Goal: Information Seeking & Learning: Learn about a topic

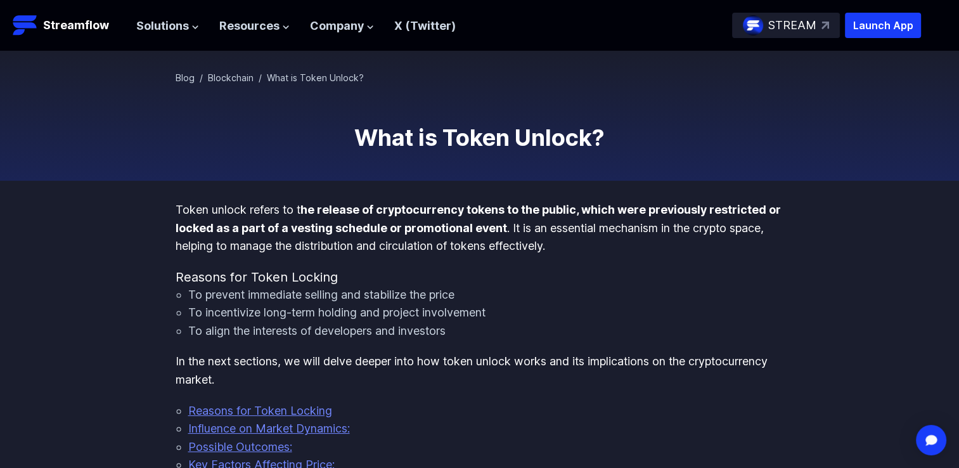
click at [819, 21] on div "STREAM" at bounding box center [786, 25] width 108 height 25
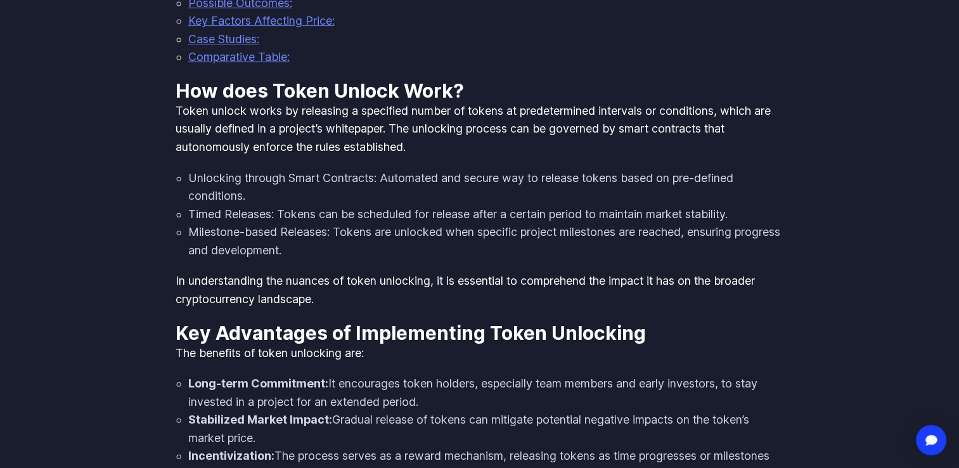
scroll to position [445, 0]
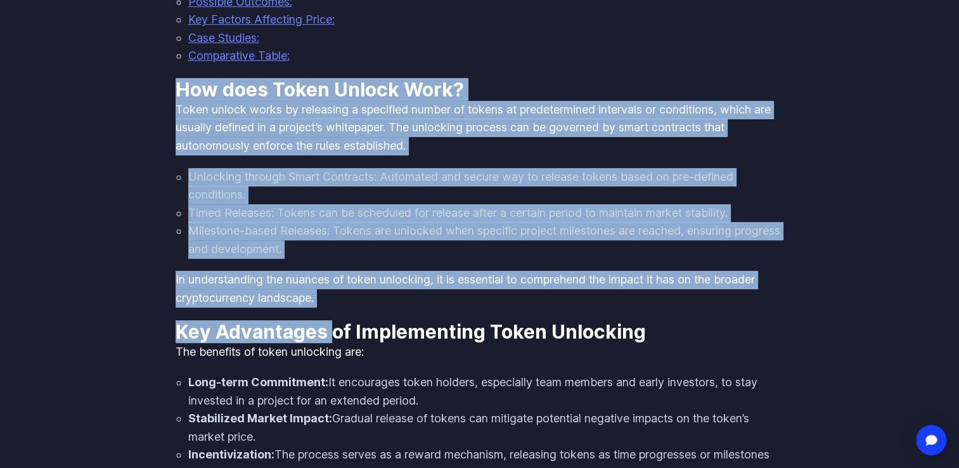
drag, startPoint x: 178, startPoint y: 86, endPoint x: 335, endPoint y: 321, distance: 282.4
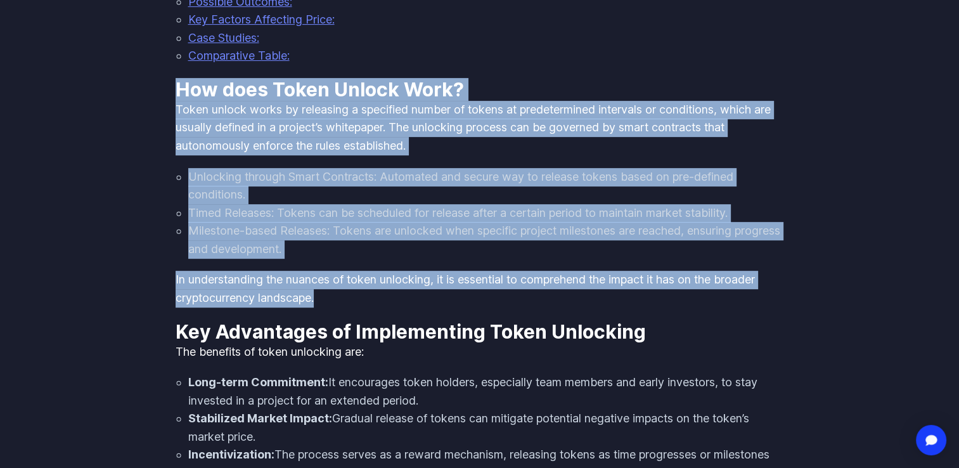
copy div "How does Token Unlock Work? Token unlock works by releasing a specified number …"
click at [312, 203] on li "Unlocking through Smart Contracts: Automated and secure way to release tokens b…" at bounding box center [486, 186] width 596 height 36
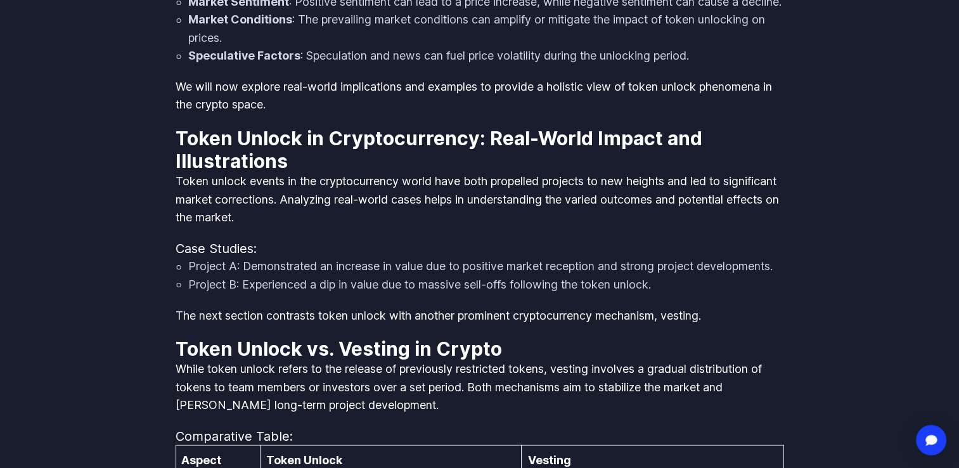
scroll to position [2116, 0]
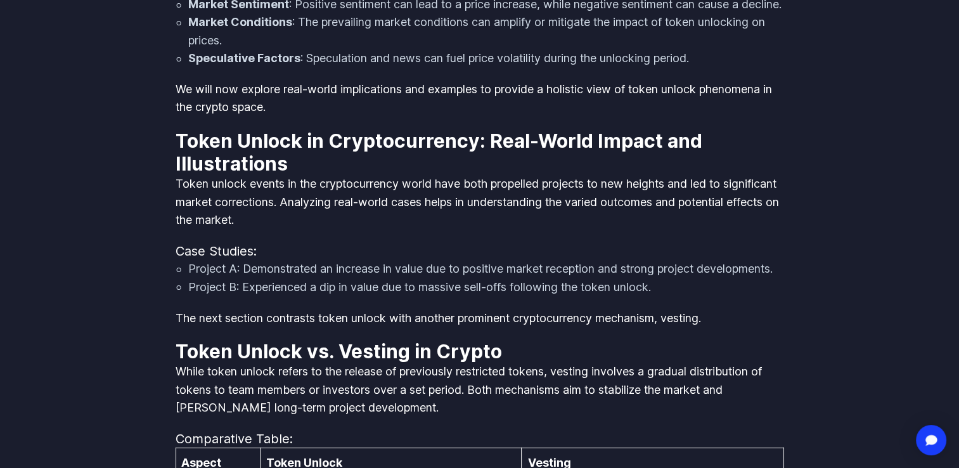
click at [189, 204] on p "Token unlock events in the cryptocurrency world have both propelled projects to…" at bounding box center [480, 202] width 609 height 55
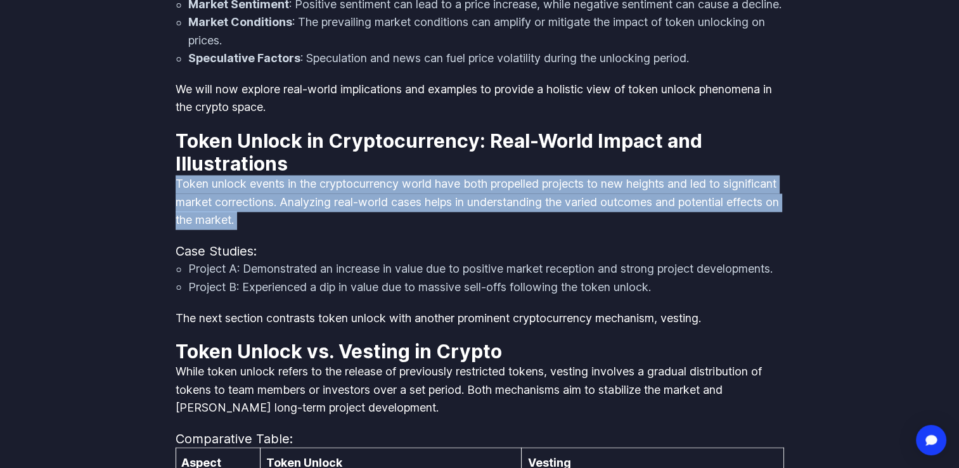
click at [189, 204] on p "Token unlock events in the cryptocurrency world have both propelled projects to…" at bounding box center [480, 202] width 609 height 55
drag, startPoint x: 189, startPoint y: 204, endPoint x: 198, endPoint y: 219, distance: 17.1
click at [198, 219] on p "Token unlock events in the cryptocurrency world have both propelled projects to…" at bounding box center [480, 202] width 609 height 55
click at [238, 230] on p "Token unlock events in the cryptocurrency world have both propelled projects to…" at bounding box center [480, 202] width 609 height 55
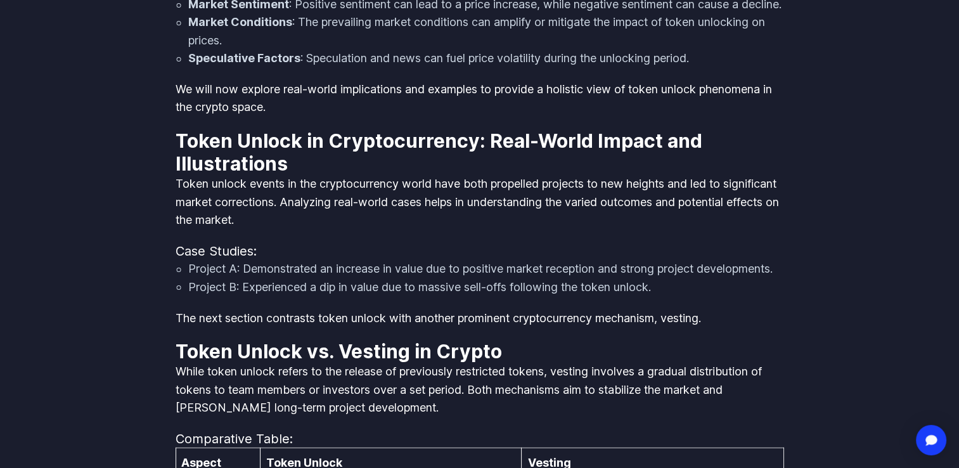
click at [286, 227] on p "Token unlock events in the cryptocurrency world have both propelled projects to…" at bounding box center [480, 202] width 609 height 55
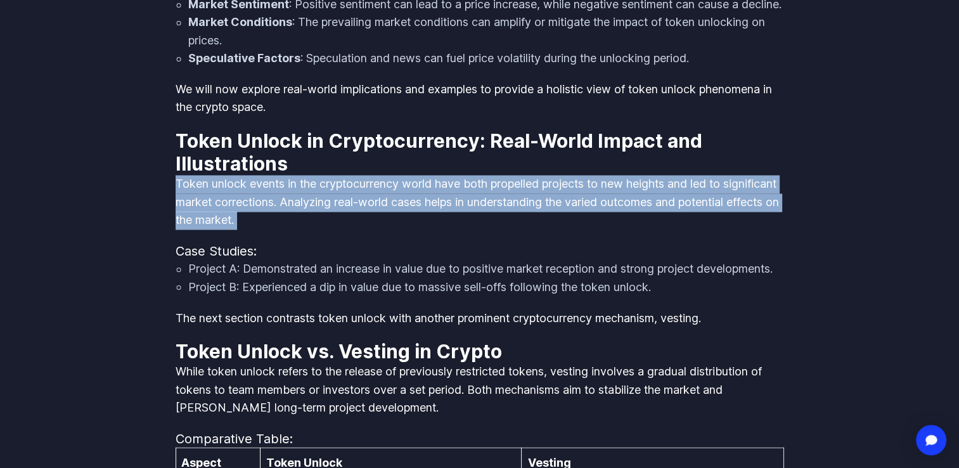
click at [286, 227] on p "Token unlock events in the cryptocurrency world have both propelled projects to…" at bounding box center [480, 202] width 609 height 55
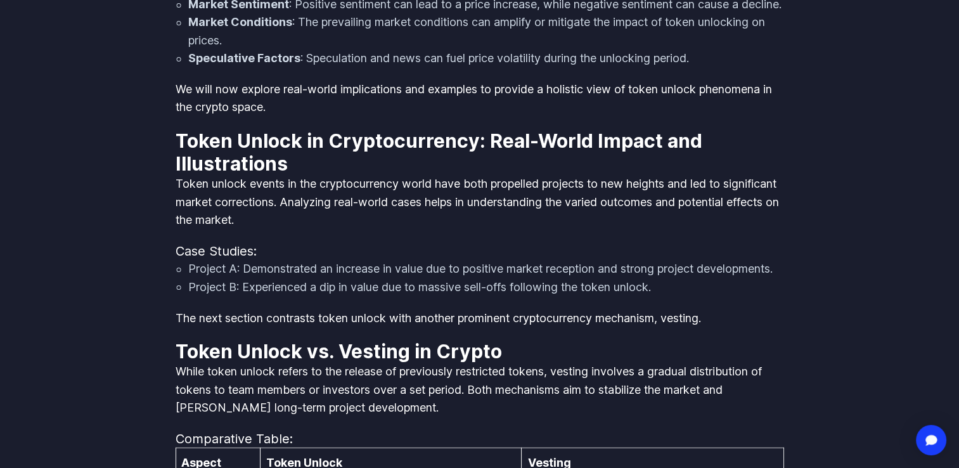
drag, startPoint x: 286, startPoint y: 227, endPoint x: 379, endPoint y: 274, distance: 104.3
click at [379, 260] on h4 "Case Studies:" at bounding box center [480, 251] width 609 height 18
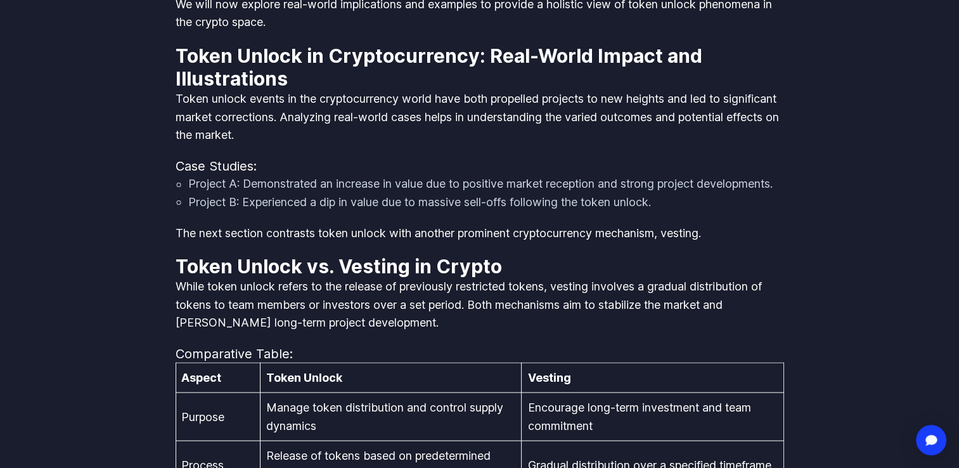
scroll to position [2201, 0]
click at [302, 212] on li "Project B: Experienced a dip in value due to massive sell-offs following the to…" at bounding box center [486, 202] width 596 height 18
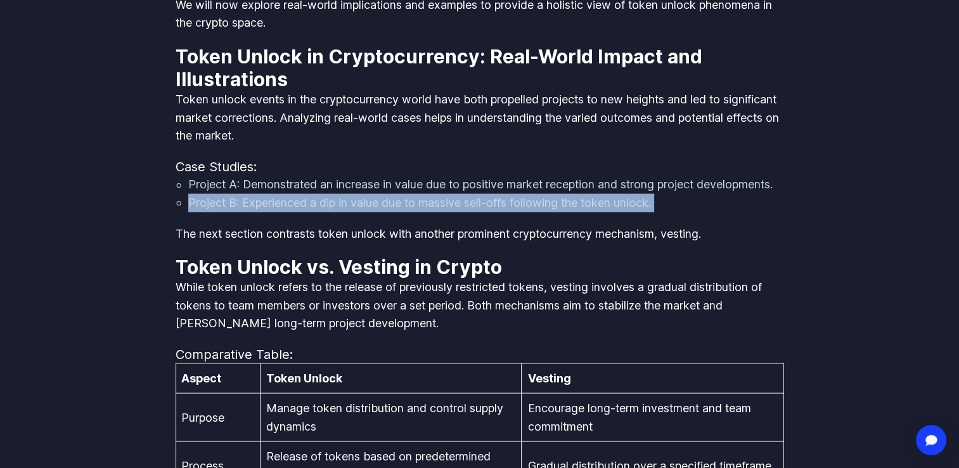
click at [302, 212] on li "Project B: Experienced a dip in value due to massive sell-offs following the to…" at bounding box center [486, 202] width 596 height 18
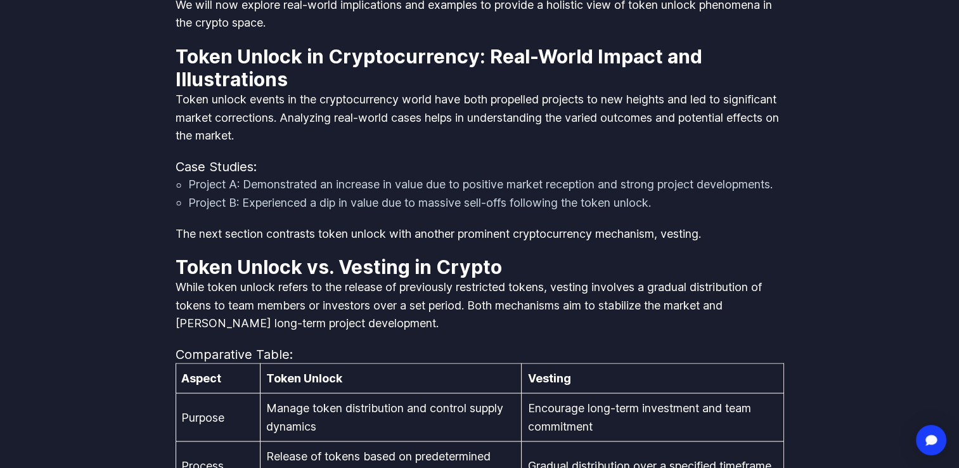
drag, startPoint x: 302, startPoint y: 237, endPoint x: 212, endPoint y: 218, distance: 92.6
click at [212, 194] on li "Project A: Demonstrated an increase in value due to positive market reception a…" at bounding box center [486, 185] width 596 height 18
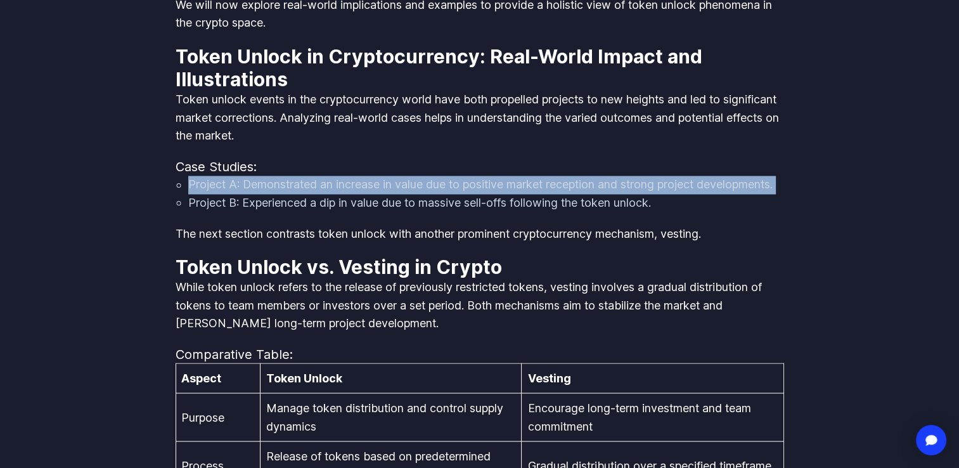
click at [212, 194] on li "Project A: Demonstrated an increase in value due to positive market reception a…" at bounding box center [486, 185] width 596 height 18
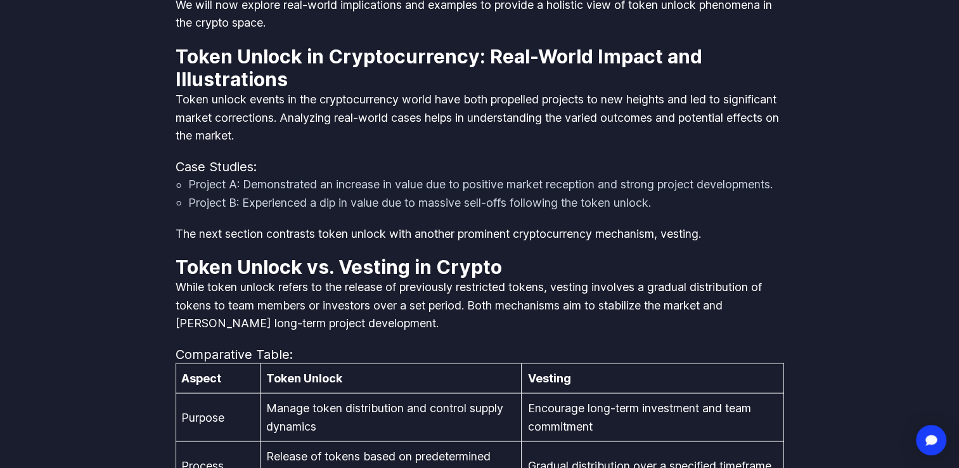
drag, startPoint x: 212, startPoint y: 218, endPoint x: 207, endPoint y: 239, distance: 21.5
click at [207, 212] on li "Project B: Experienced a dip in value due to massive sell-offs following the to…" at bounding box center [486, 202] width 596 height 18
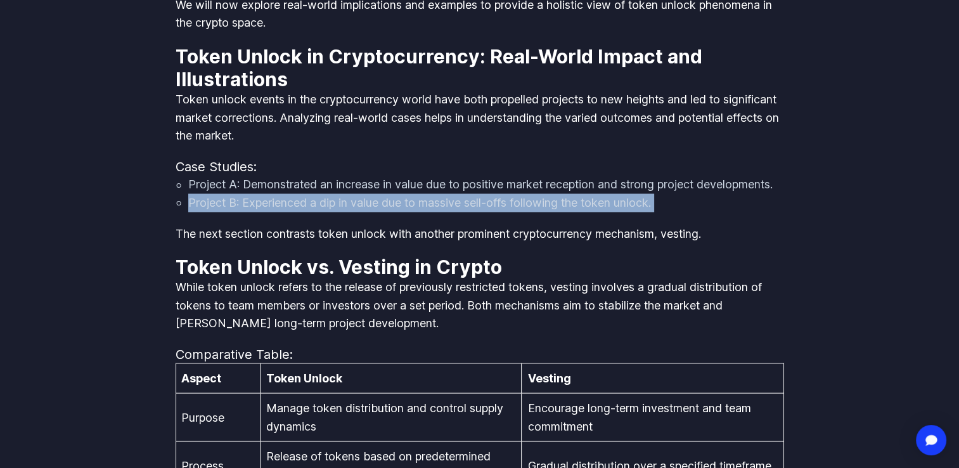
click at [207, 212] on li "Project B: Experienced a dip in value due to massive sell-offs following the to…" at bounding box center [486, 202] width 596 height 18
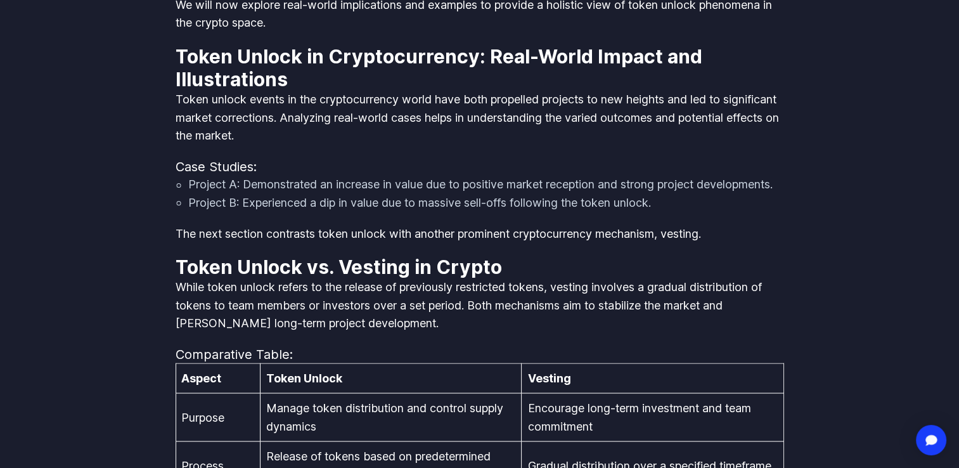
drag, startPoint x: 207, startPoint y: 239, endPoint x: 200, endPoint y: 219, distance: 20.7
click at [200, 194] on li "Project A: Demonstrated an increase in value due to positive market reception a…" at bounding box center [486, 185] width 596 height 18
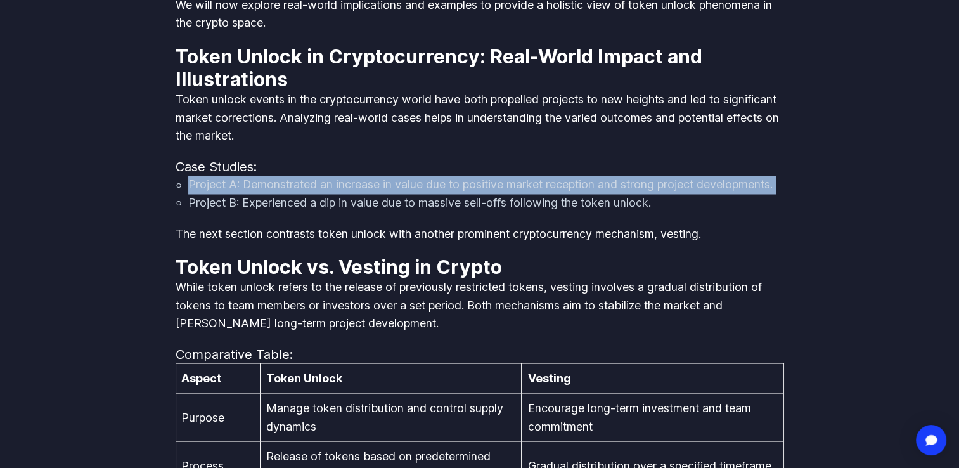
click at [200, 194] on li "Project A: Demonstrated an increase in value due to positive market reception a…" at bounding box center [486, 185] width 596 height 18
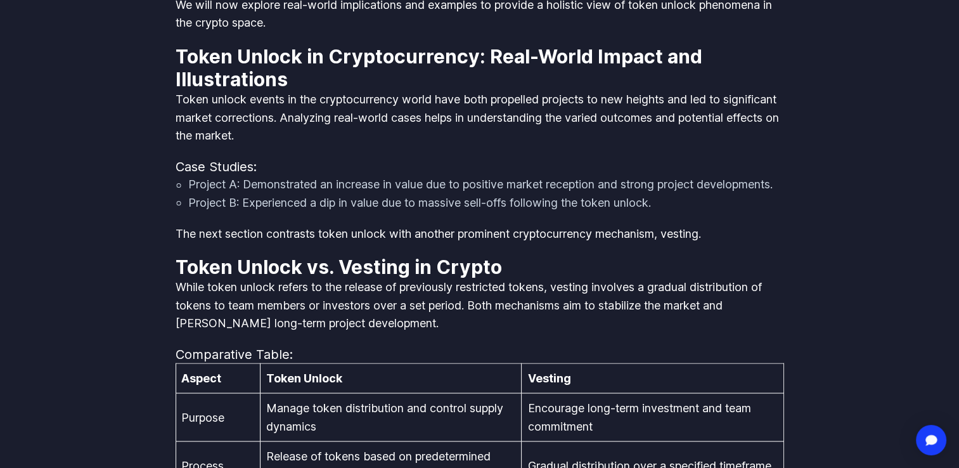
drag, startPoint x: 200, startPoint y: 219, endPoint x: 213, endPoint y: 241, distance: 25.0
click at [213, 212] on li "Project B: Experienced a dip in value due to massive sell-offs following the to…" at bounding box center [486, 202] width 596 height 18
drag, startPoint x: 213, startPoint y: 241, endPoint x: 202, endPoint y: 199, distance: 43.2
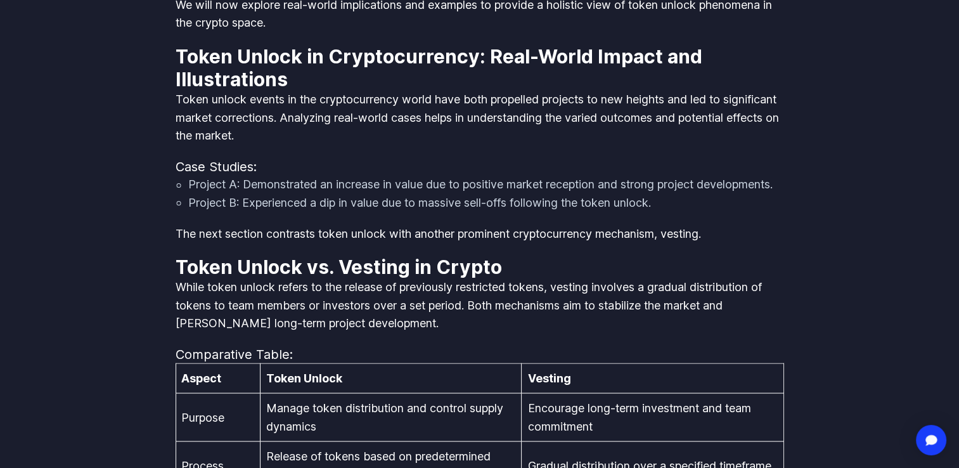
click at [202, 194] on li "Project A: Demonstrated an increase in value due to positive market reception a…" at bounding box center [486, 185] width 596 height 18
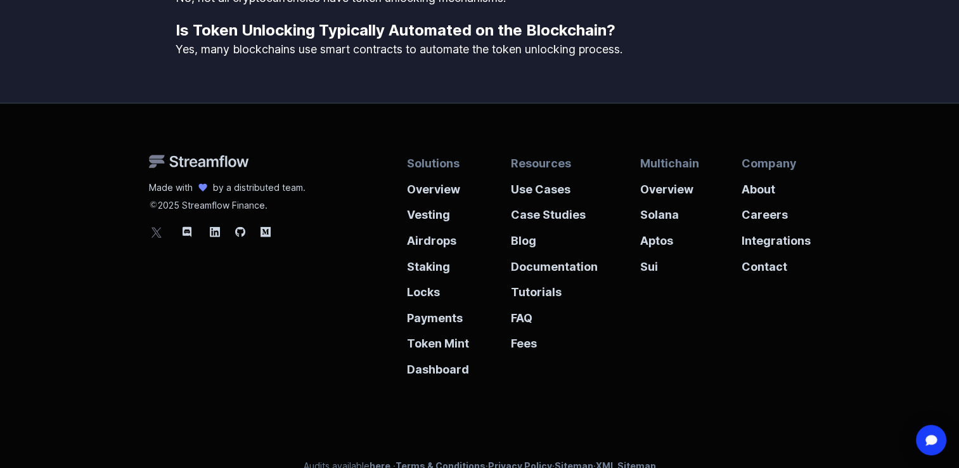
scroll to position [3036, 0]
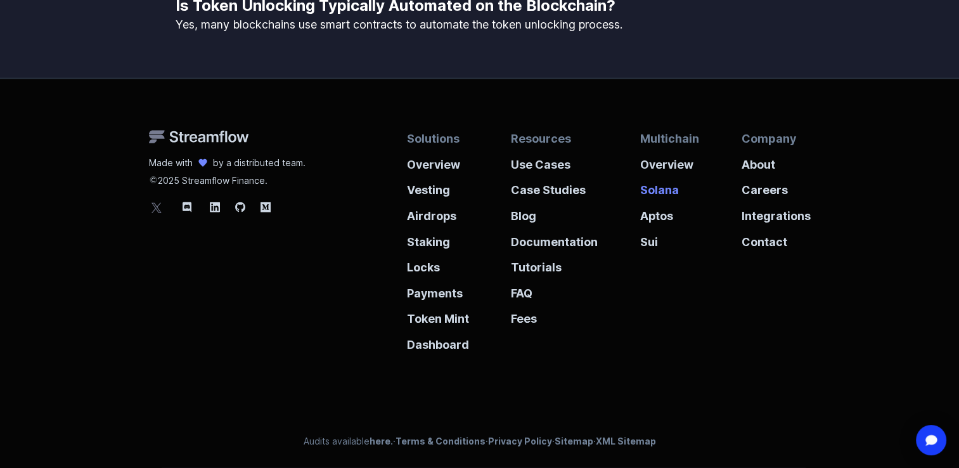
click at [645, 190] on p "Solana" at bounding box center [669, 187] width 59 height 26
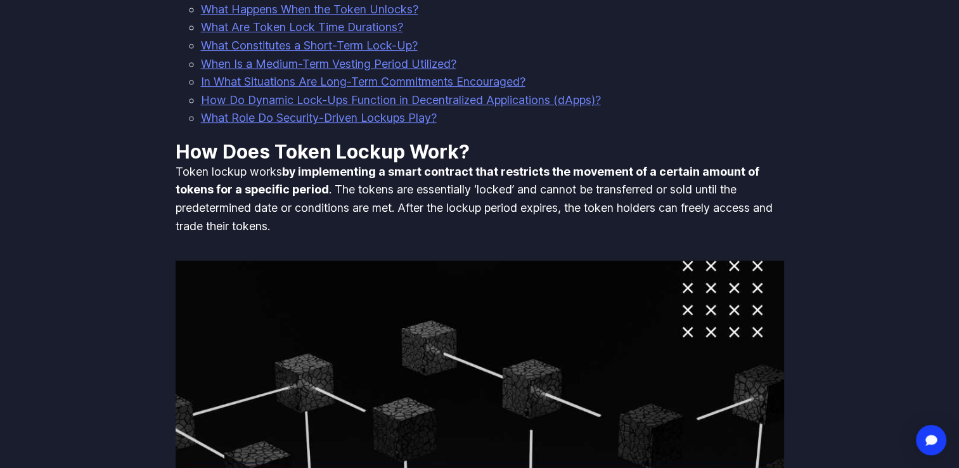
scroll to position [492, 0]
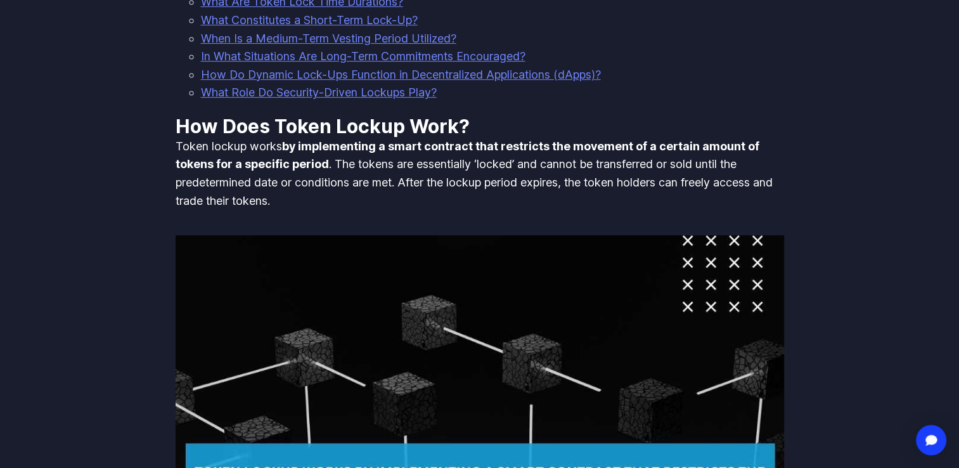
click at [474, 154] on p "Token lockup works by implementing a smart contract that restricts the movement…" at bounding box center [480, 174] width 609 height 72
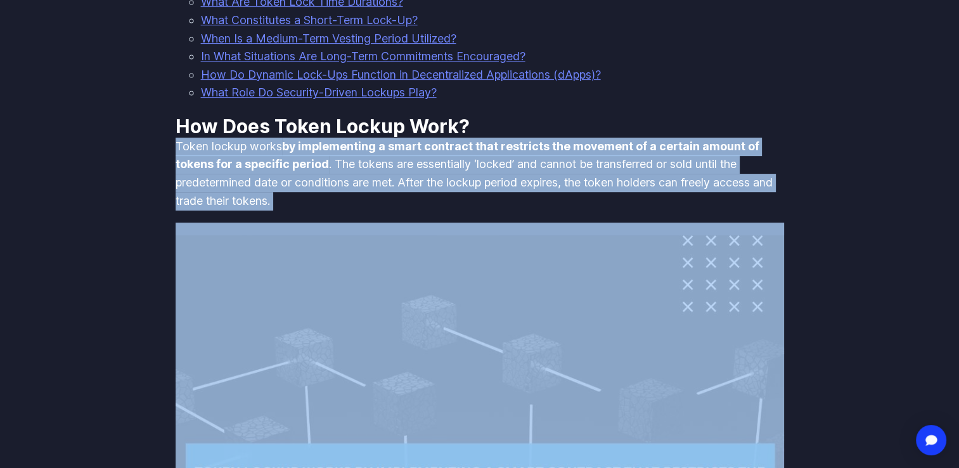
click at [474, 154] on p "Token lockup works by implementing a smart contract that restricts the movement…" at bounding box center [480, 174] width 609 height 72
copy div "Token lockup works by implementing a smart contract that restricts the movement…"
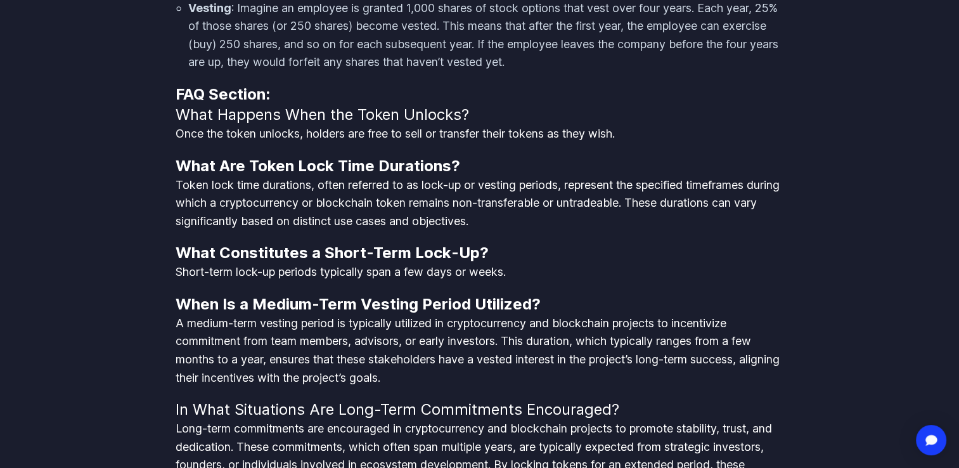
scroll to position [3938, 0]
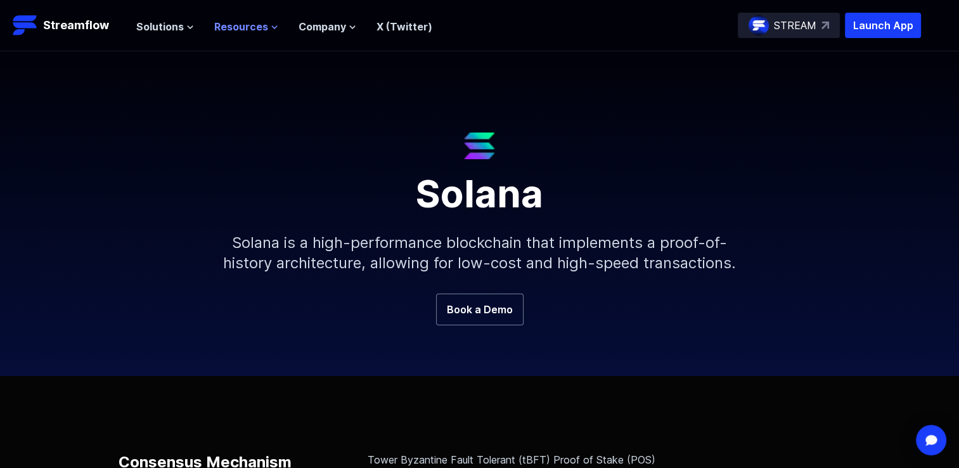
click at [272, 26] on icon at bounding box center [274, 27] width 5 height 3
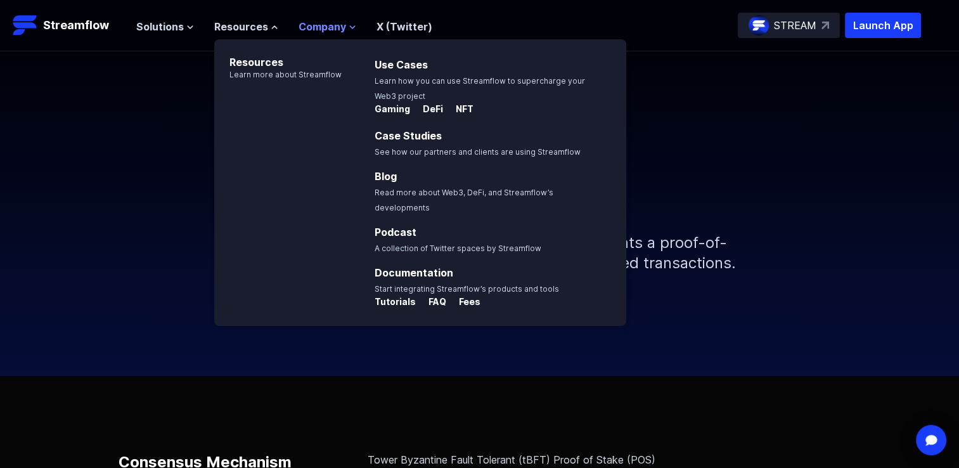
click at [341, 23] on span "Company" at bounding box center [323, 26] width 48 height 15
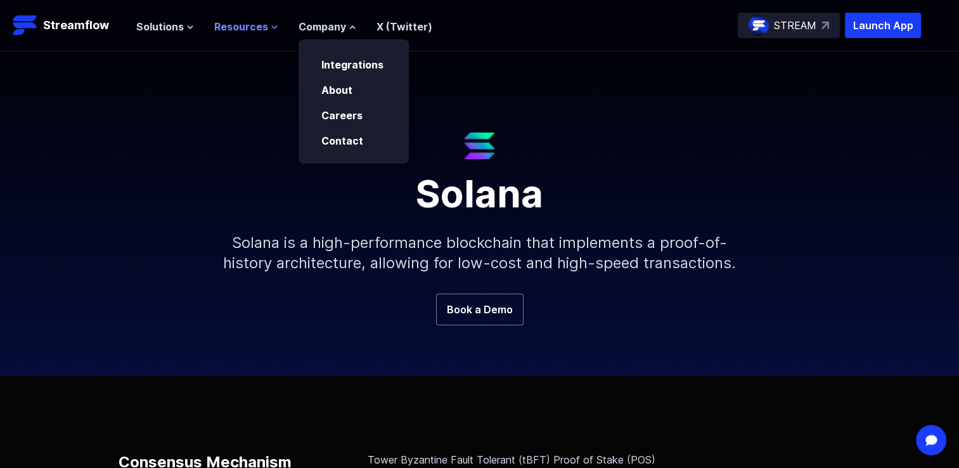
click at [264, 27] on span "Resources" at bounding box center [241, 26] width 54 height 15
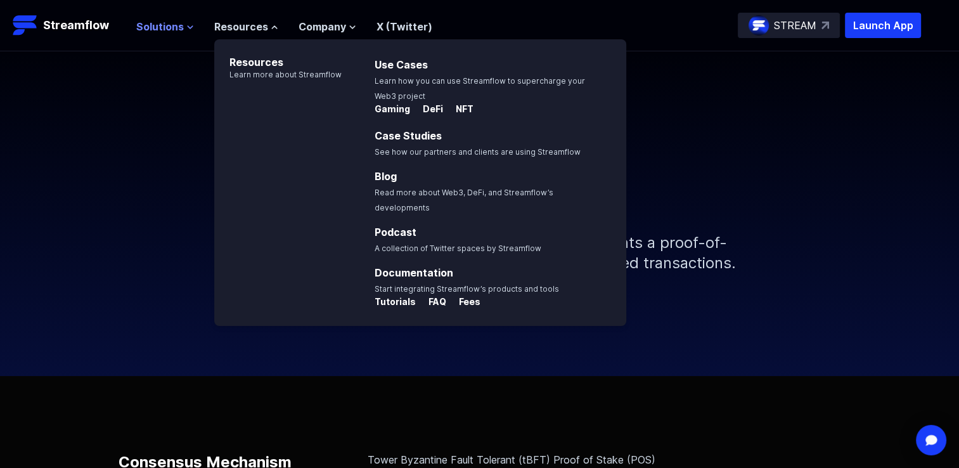
click at [186, 26] on icon at bounding box center [190, 27] width 8 height 8
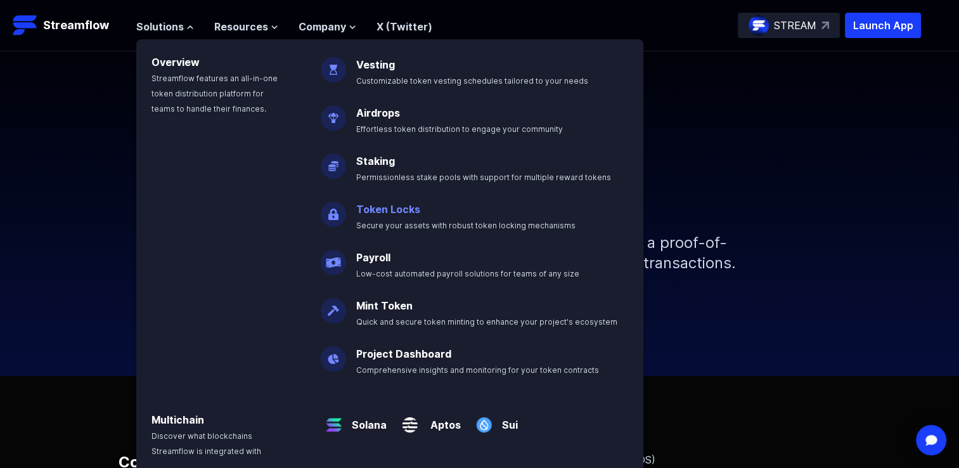
click at [401, 217] on p "Token Locks Secure your assets with robust token locking mechanisms" at bounding box center [475, 211] width 252 height 41
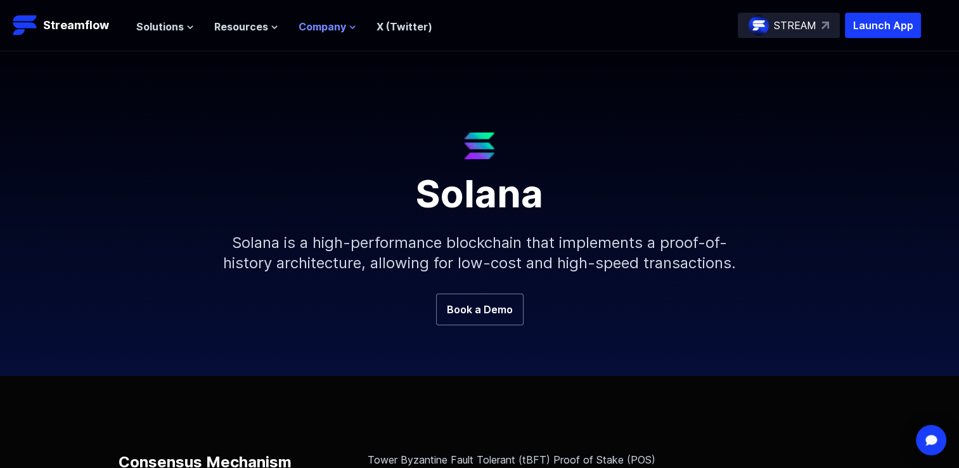
click at [340, 28] on span "Company" at bounding box center [323, 26] width 48 height 15
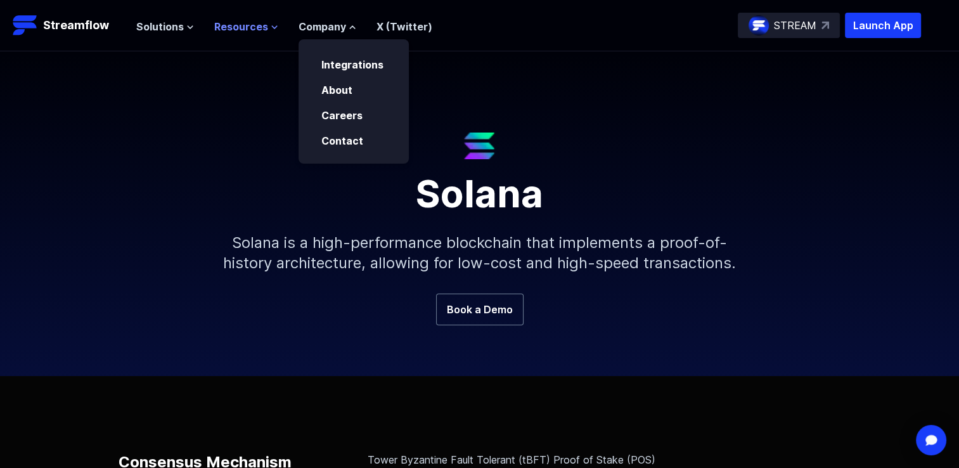
click at [262, 28] on span "Resources" at bounding box center [241, 26] width 54 height 15
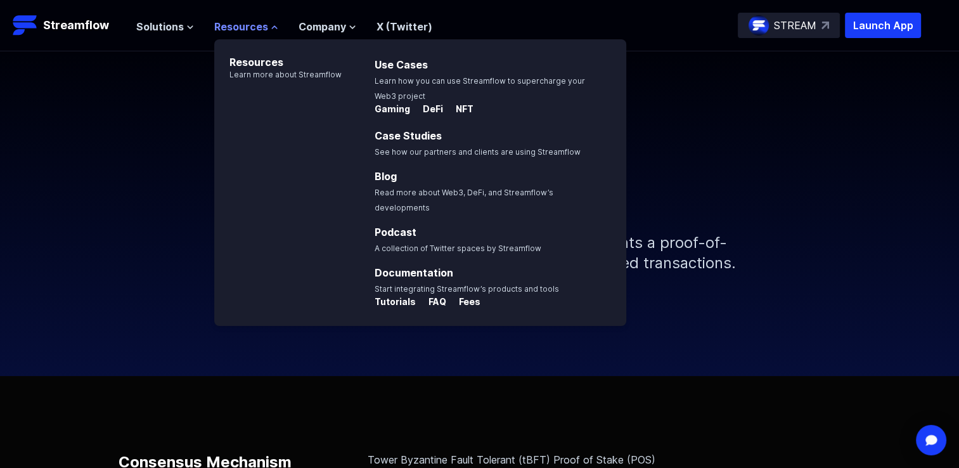
click at [265, 22] on button "Resources" at bounding box center [246, 26] width 64 height 15
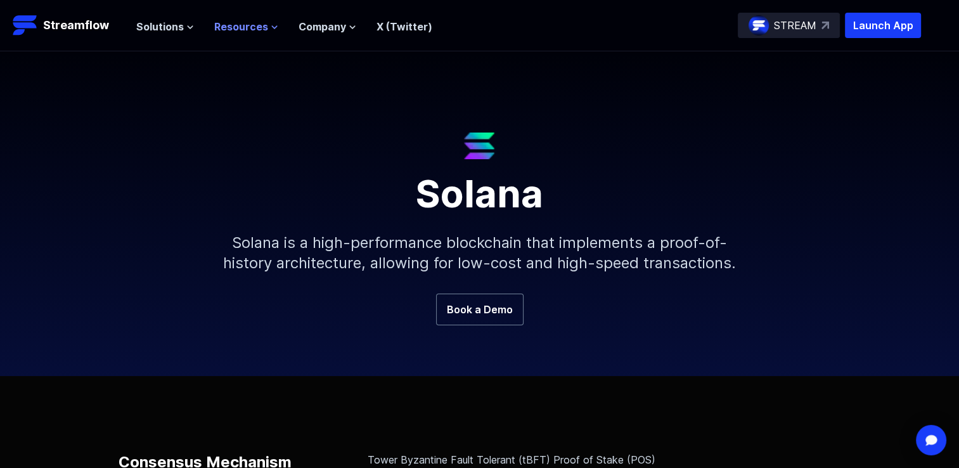
click at [272, 27] on icon at bounding box center [274, 27] width 5 height 3
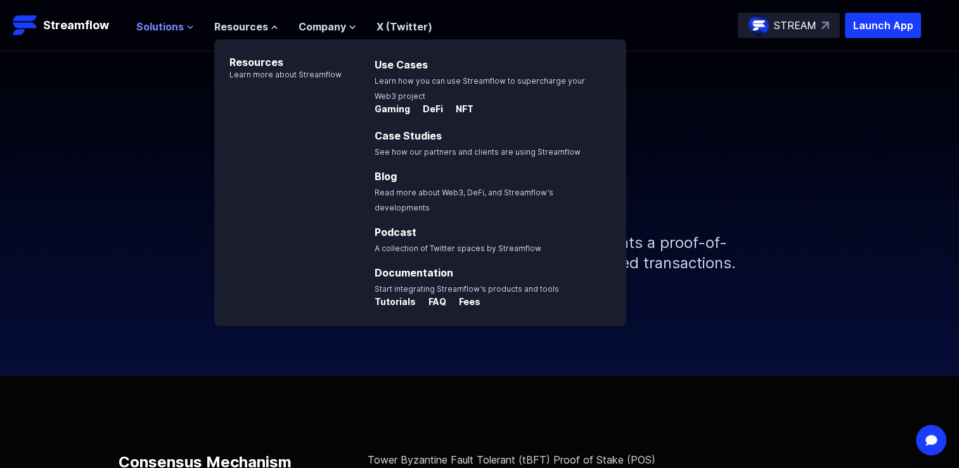
click at [178, 28] on span "Solutions" at bounding box center [160, 26] width 48 height 15
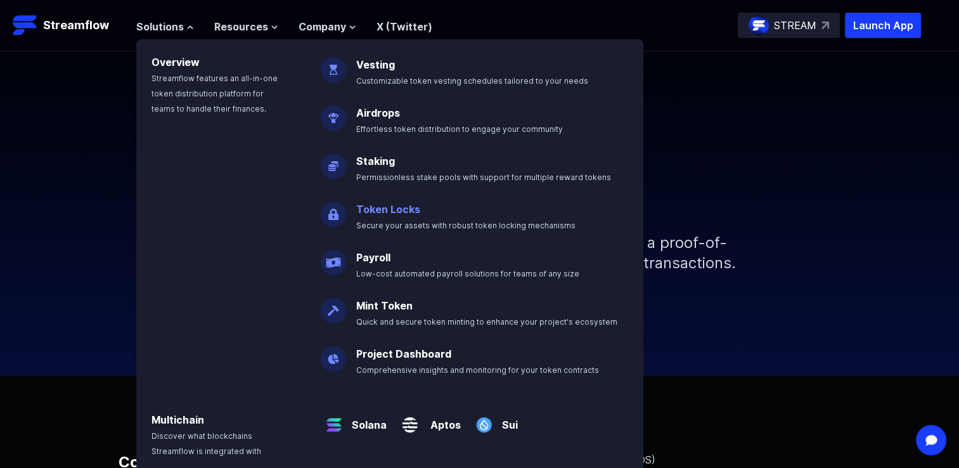
click at [390, 214] on link "Token Locks" at bounding box center [388, 209] width 64 height 13
